Goal: Information Seeking & Learning: Understand process/instructions

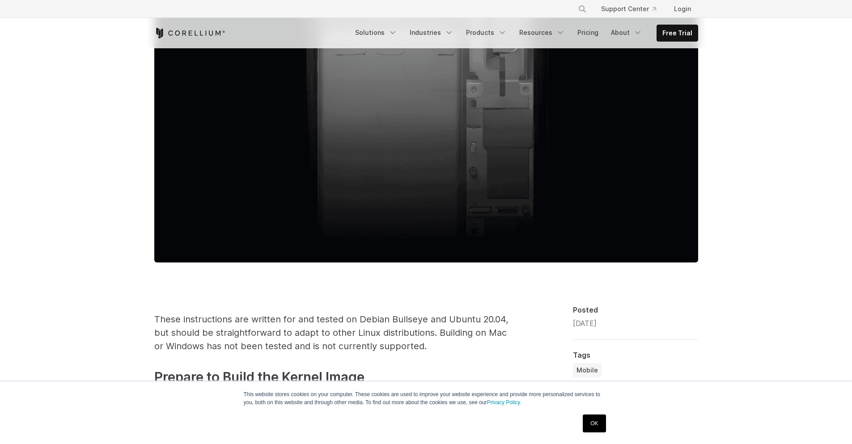
scroll to position [644, 0]
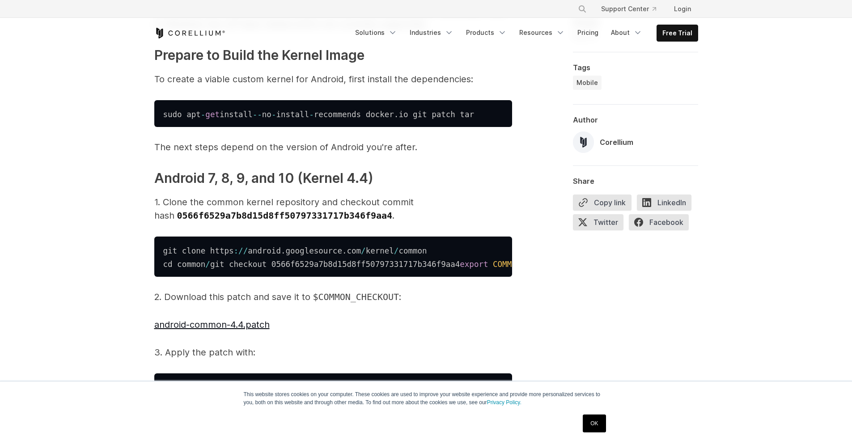
click at [582, 423] on div "OK" at bounding box center [594, 423] width 28 height 23
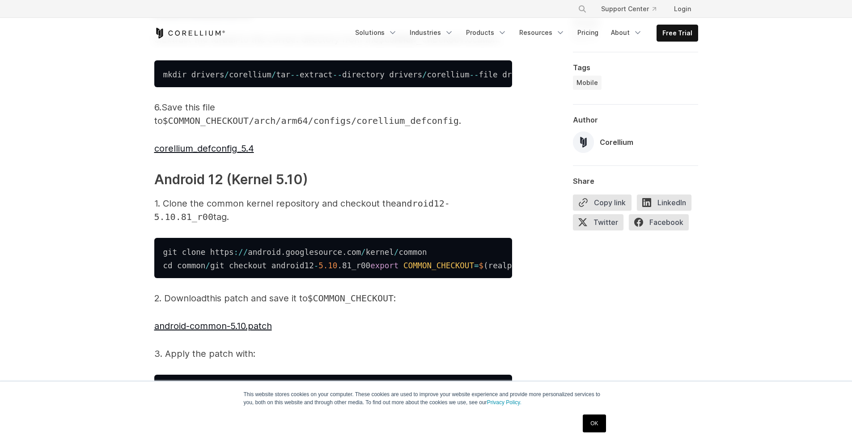
scroll to position [1610, 0]
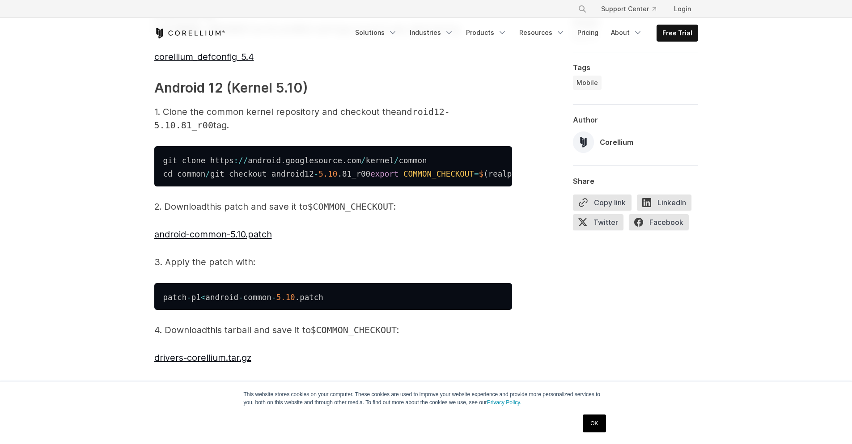
click at [108, 216] on div "Build a Custom Kernel for Android on Debian-based Linux Want to build a custom …" at bounding box center [426, 390] width 852 height 3902
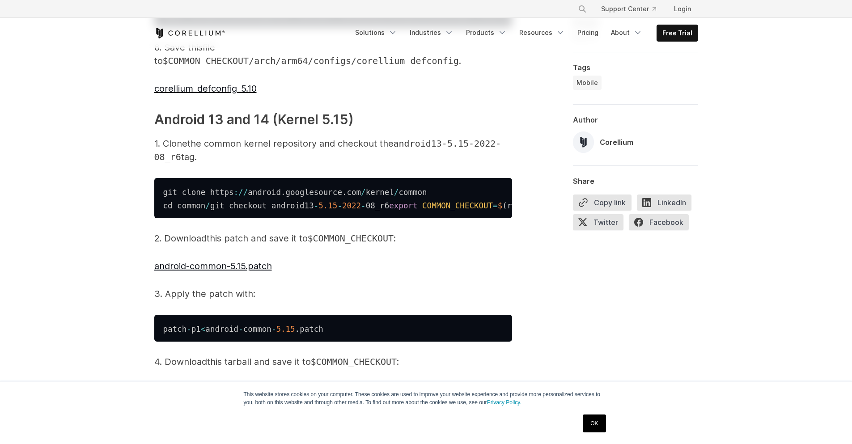
scroll to position [2093, 0]
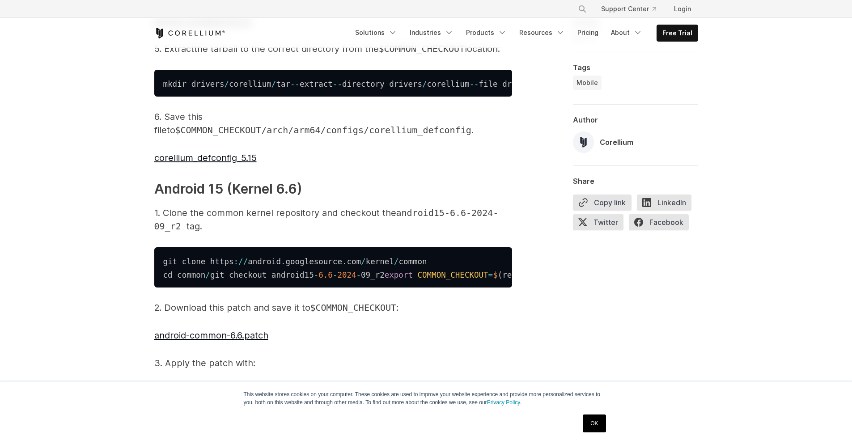
scroll to position [2468, 0]
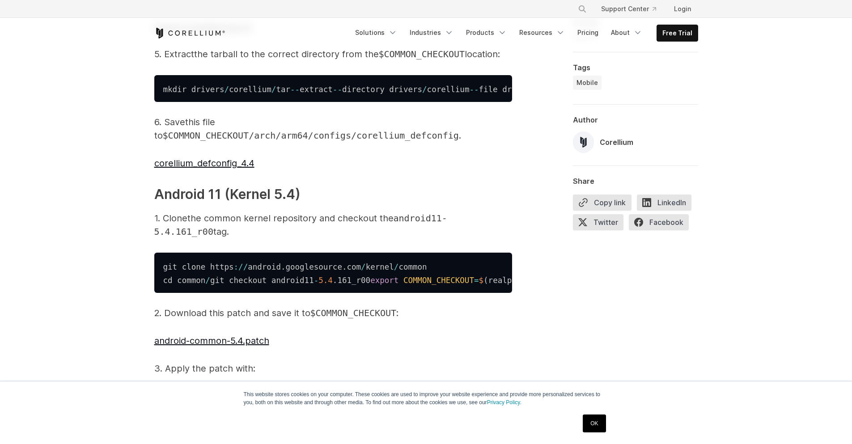
scroll to position [1127, 0]
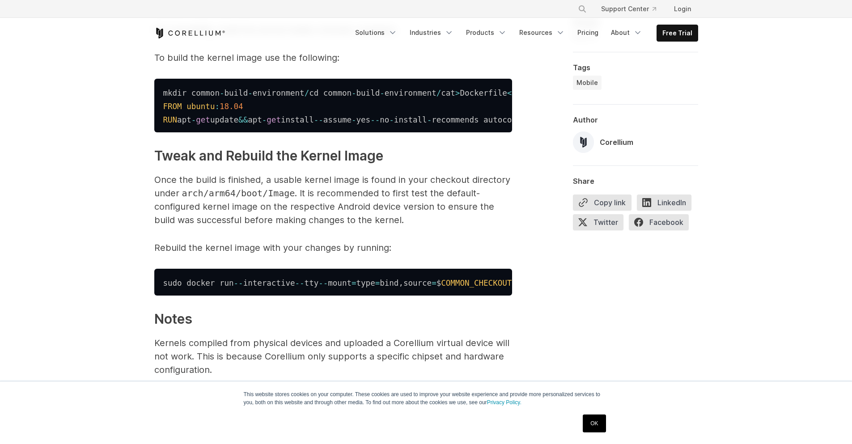
scroll to position [3166, 0]
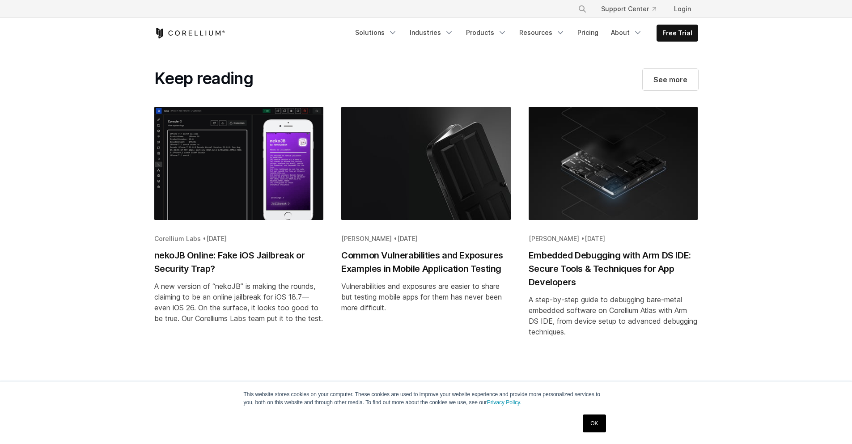
scroll to position [3756, 0]
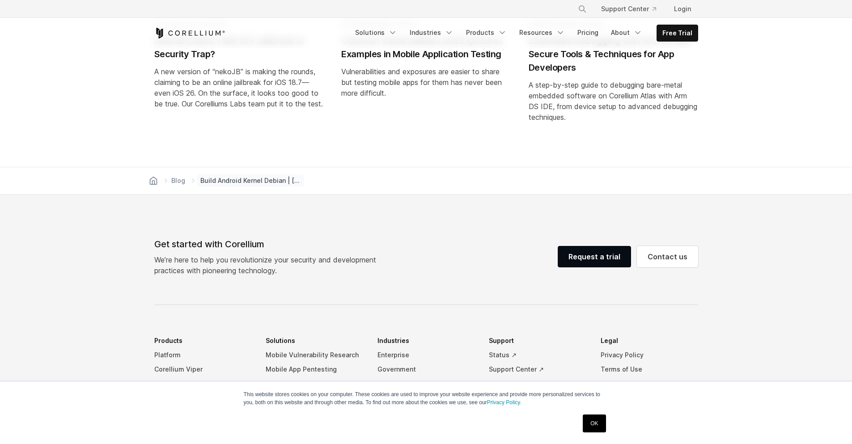
click at [83, 33] on header "× Search our site... Support Center Login" at bounding box center [426, 24] width 852 height 48
